Goal: Task Accomplishment & Management: Manage account settings

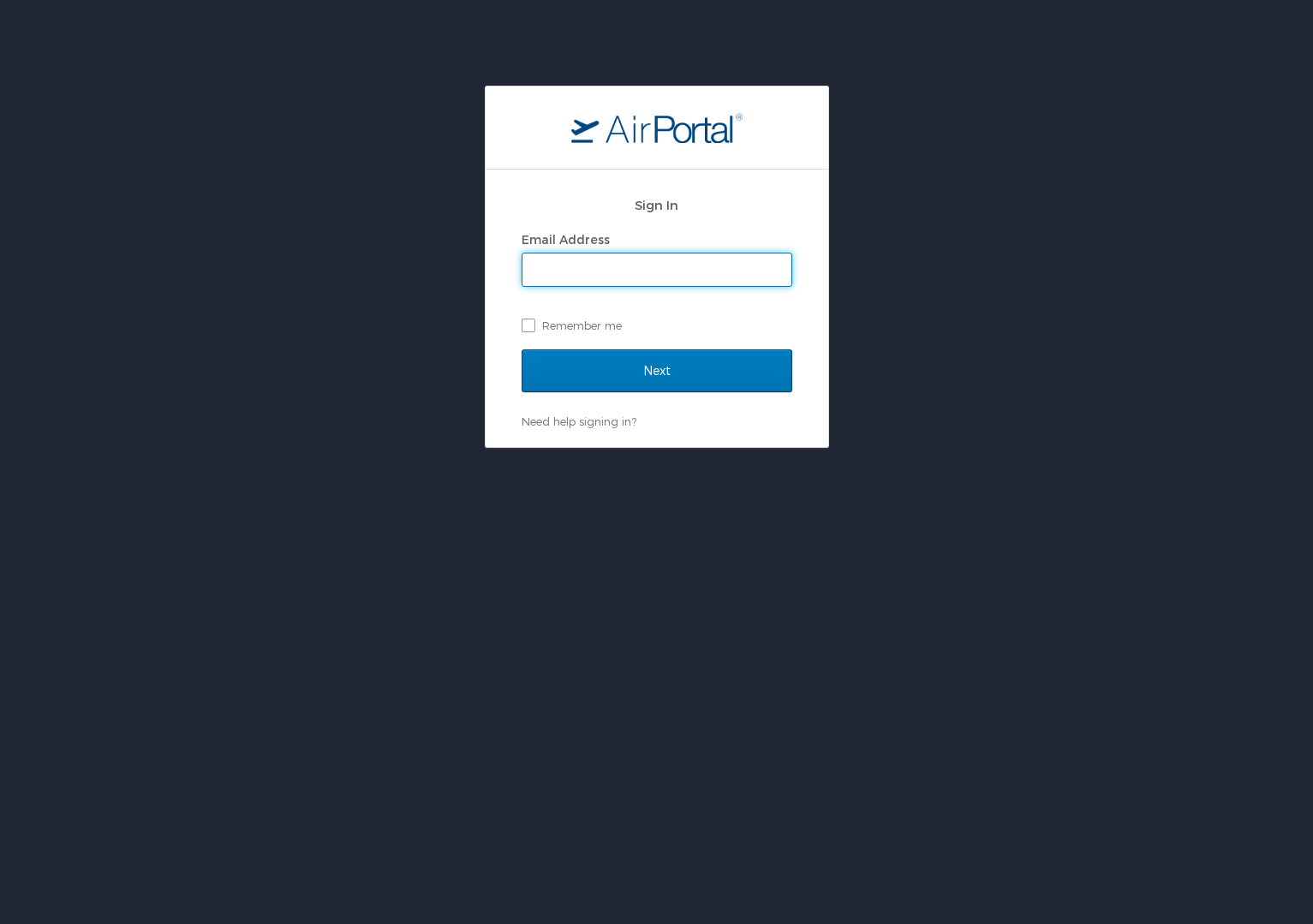
click at [594, 267] on input "Email Address" at bounding box center [656, 269] width 269 height 33
type input "[PERSON_NAME][EMAIL_ADDRESS][DOMAIN_NAME]"
click at [529, 321] on label "Remember me" at bounding box center [657, 326] width 271 height 26
click at [529, 321] on input "Remember me" at bounding box center [528, 324] width 11 height 11
checkbox input "true"
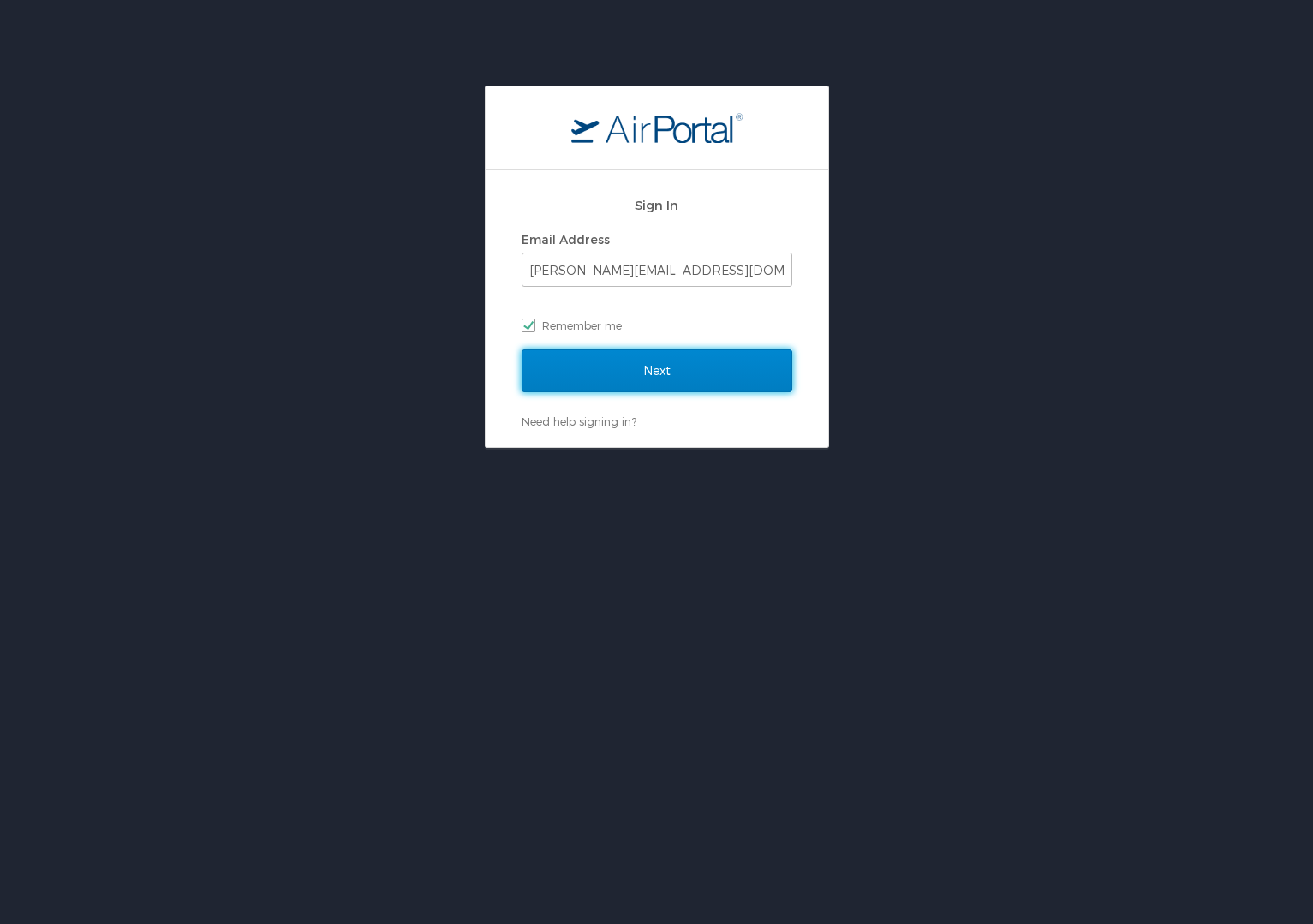
click at [574, 385] on input "Next" at bounding box center [657, 371] width 271 height 43
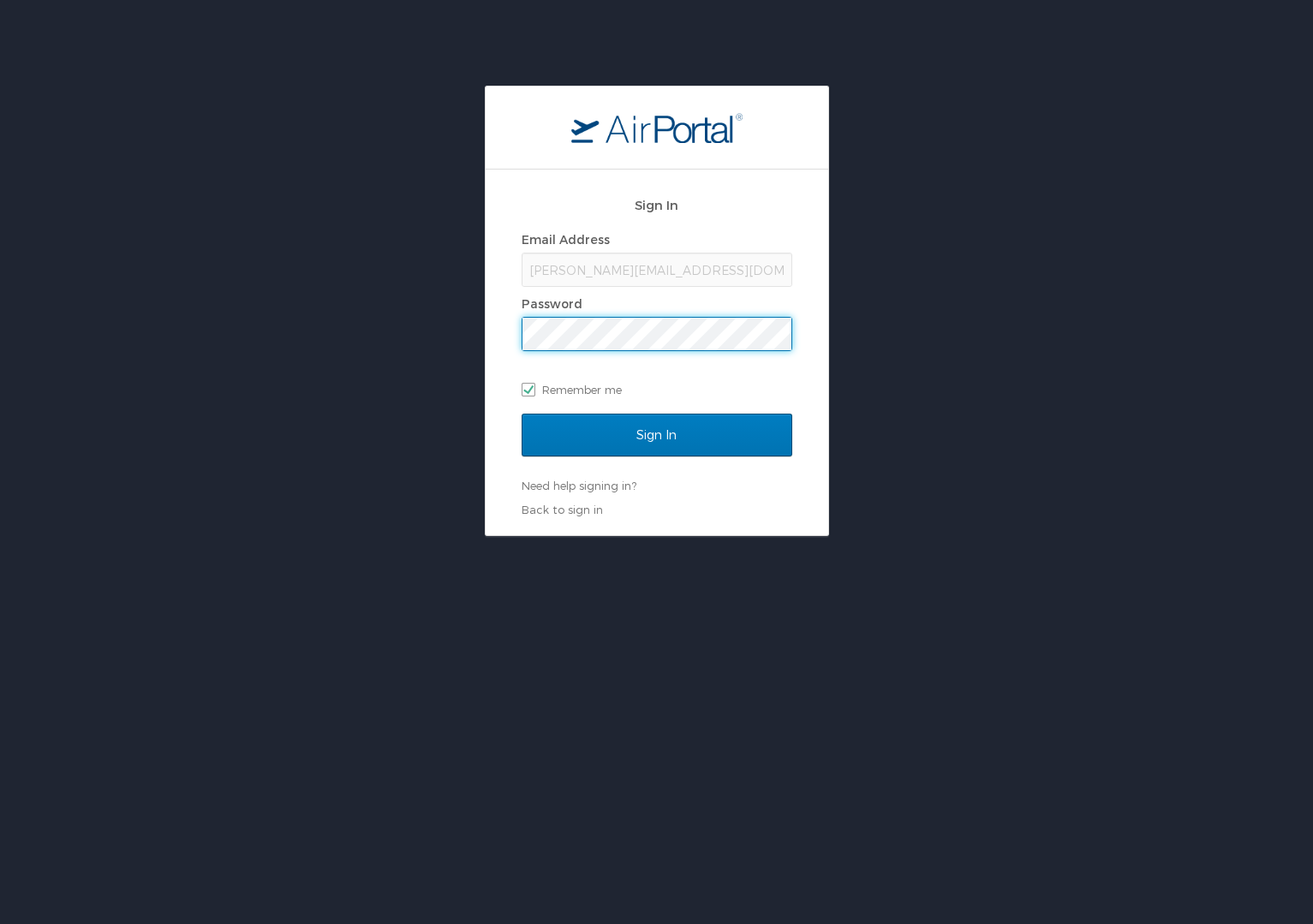
click at [578, 241] on label "Email Address" at bounding box center [566, 239] width 88 height 15
click at [565, 285] on div "michael.a.harris87@gmail.com" at bounding box center [657, 270] width 271 height 34
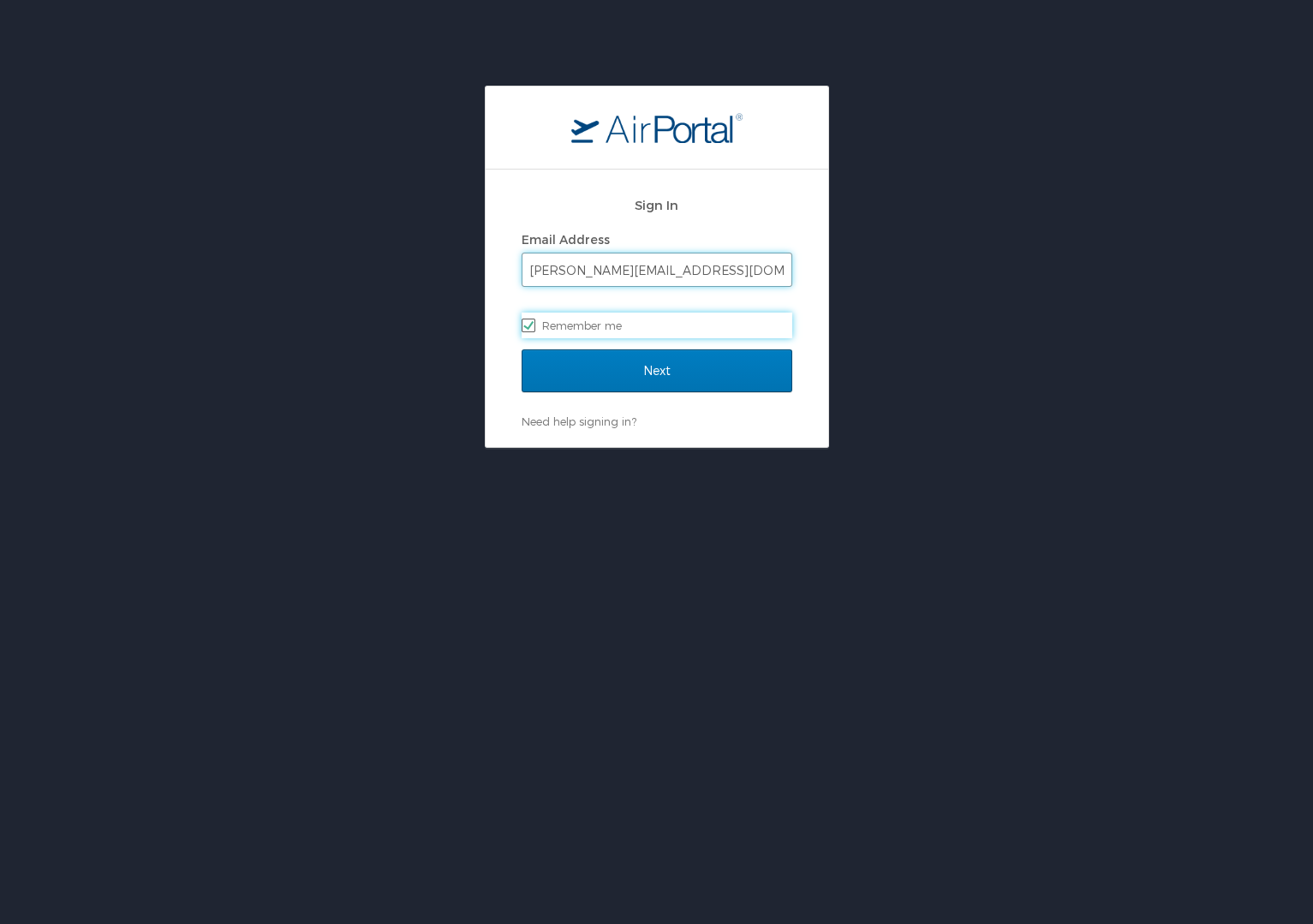
click at [623, 275] on input "[PERSON_NAME][EMAIL_ADDRESS][DOMAIN_NAME]" at bounding box center [656, 269] width 269 height 33
type input "m"
checkbox input "false"
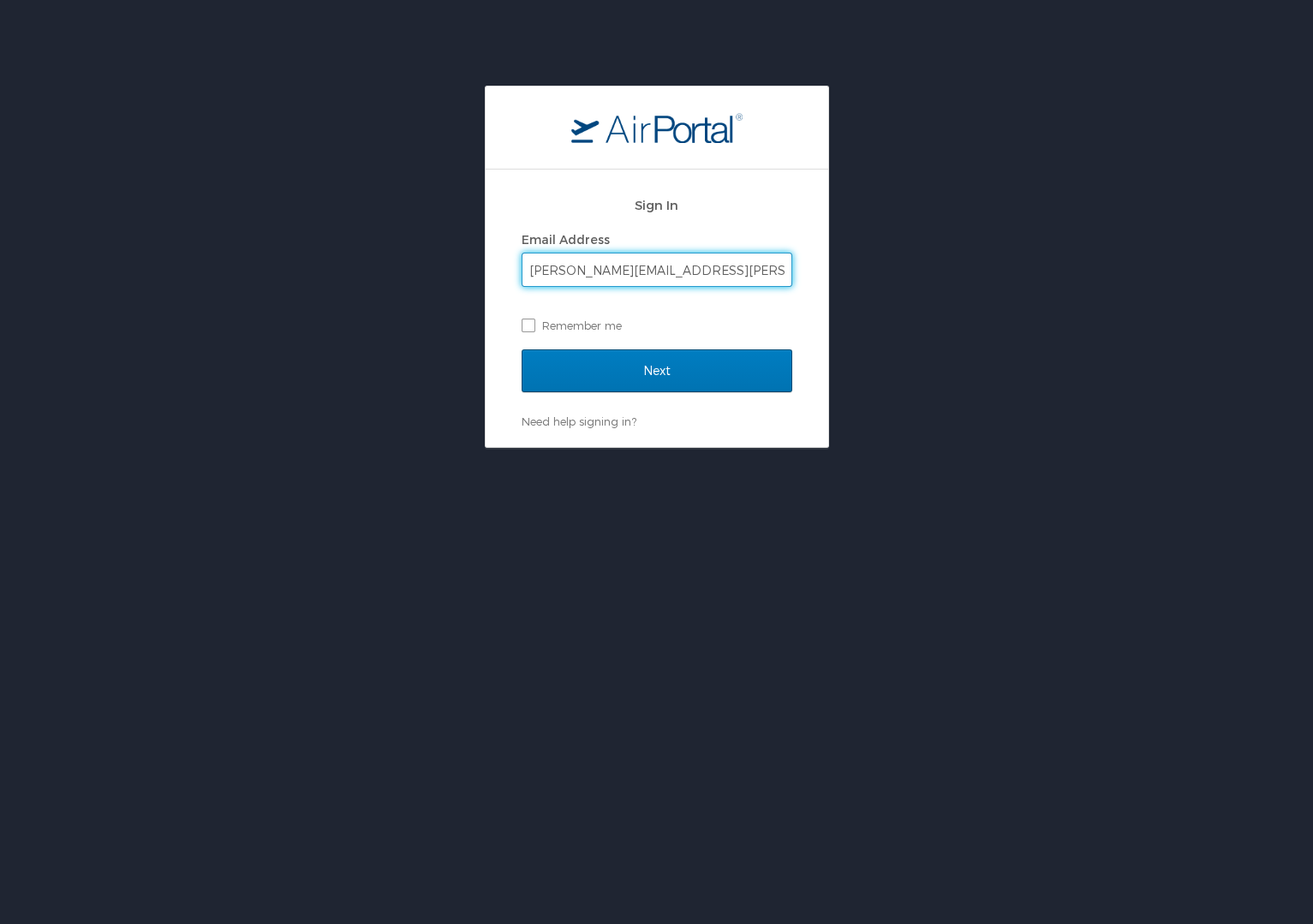
type input "[PERSON_NAME][EMAIL_ADDRESS][PERSON_NAME][DOMAIN_NAME]"
click at [522, 350] on input "Next" at bounding box center [657, 371] width 271 height 43
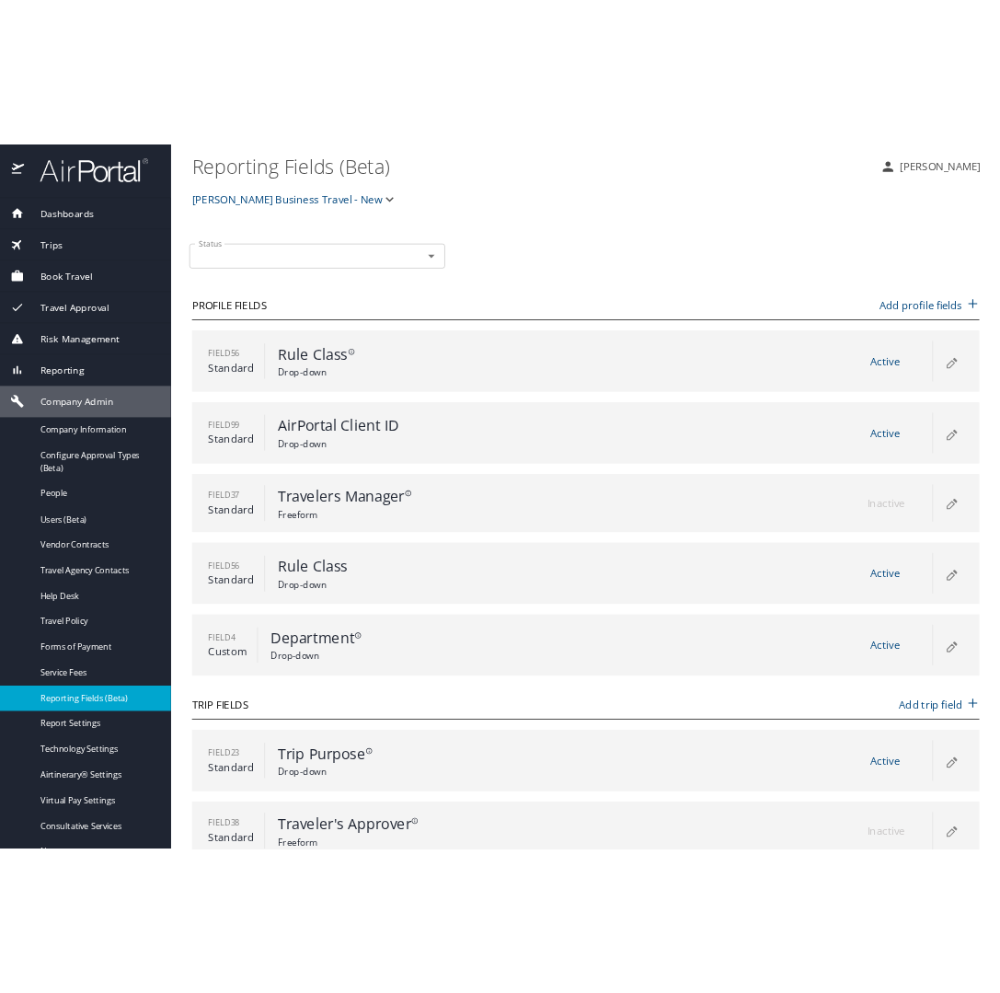
scroll to position [30, 0]
